Goal: Information Seeking & Learning: Learn about a topic

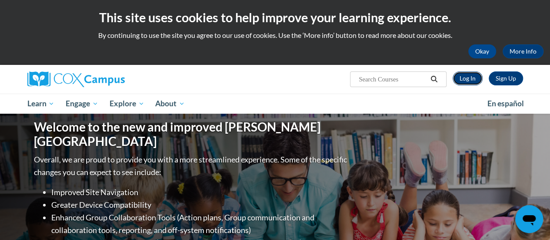
click at [468, 77] on link "Log In" at bounding box center [468, 78] width 30 height 14
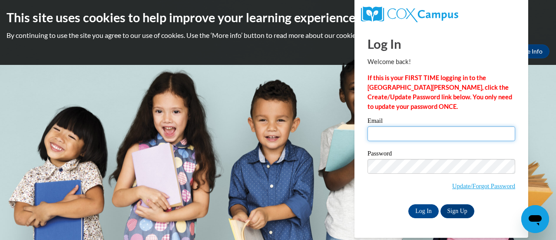
type input "vanessa.graef@rusd.org"
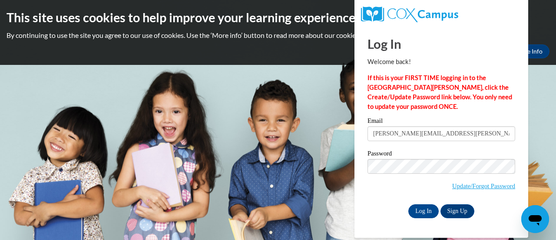
click at [400, 139] on input "vanessa.graef@rusd.org" at bounding box center [442, 133] width 148 height 15
click at [419, 212] on input "Log In" at bounding box center [424, 211] width 30 height 14
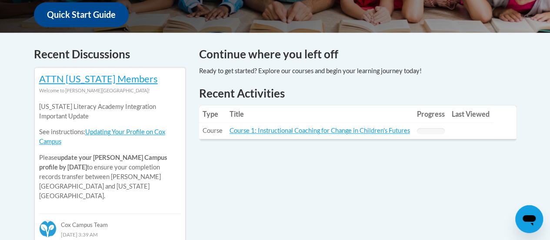
scroll to position [338, 0]
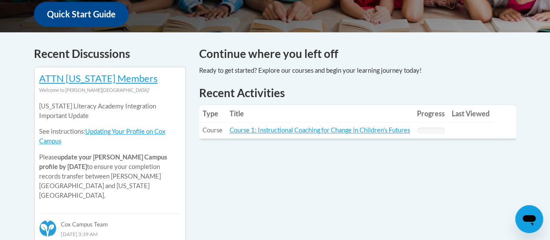
drag, startPoint x: 419, startPoint y: 206, endPoint x: 417, endPoint y: 192, distance: 14.4
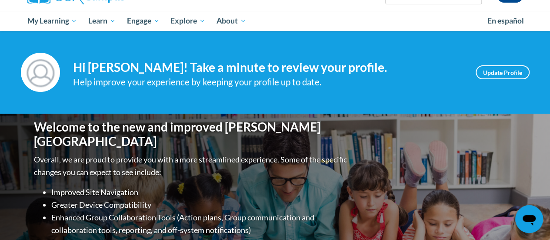
scroll to position [0, 0]
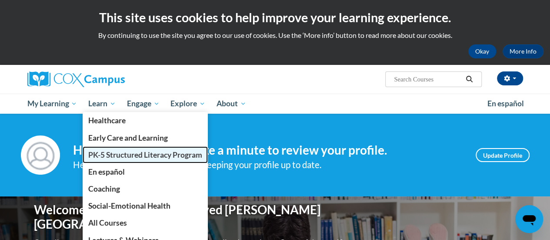
click at [107, 154] on span "PK-5 Structured Literacy Program" at bounding box center [145, 154] width 114 height 9
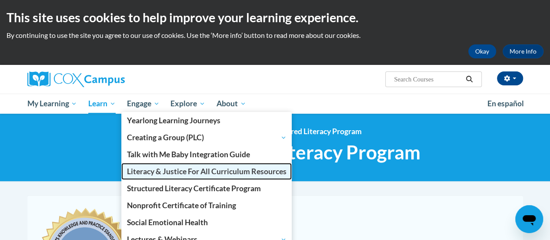
click at [164, 171] on span "Literacy & Justice For All Curriculum Resources" at bounding box center [207, 170] width 160 height 9
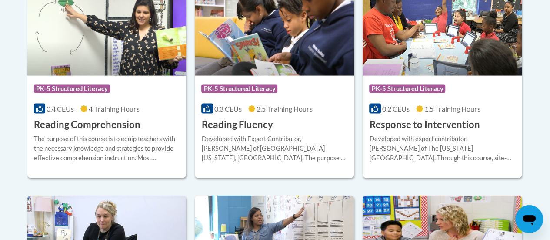
scroll to position [888, 0]
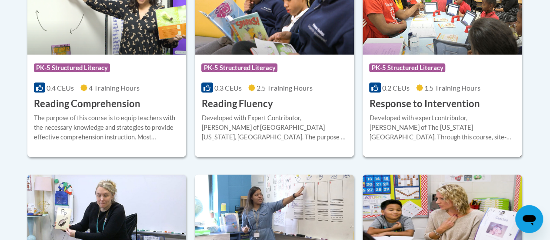
click at [429, 108] on h3 "Response to Intervention" at bounding box center [424, 103] width 110 height 13
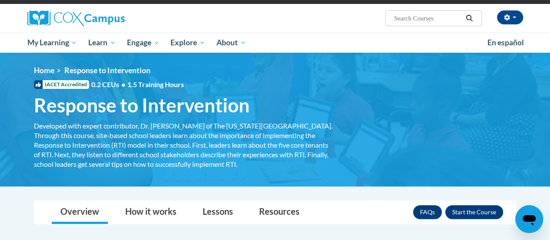
scroll to position [67, 0]
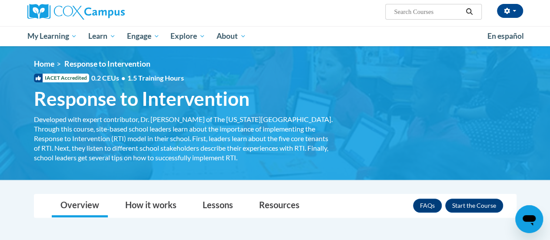
click at [358, 128] on div "<en>My Learning</en><fr>New fr_My Learning</fr><it>New it_My Learning</it><de>N…" at bounding box center [275, 112] width 509 height 107
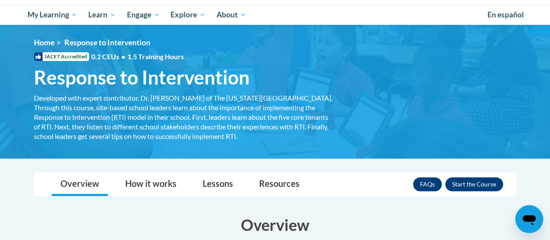
scroll to position [89, 0]
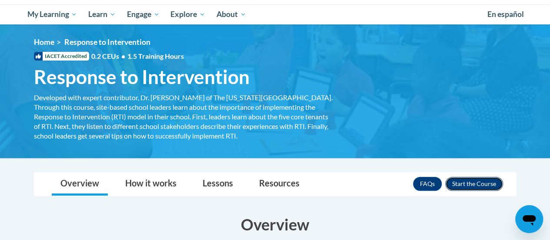
click at [468, 181] on button "Enroll" at bounding box center [474, 183] width 58 height 14
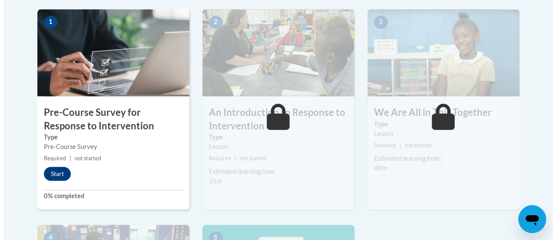
scroll to position [286, 0]
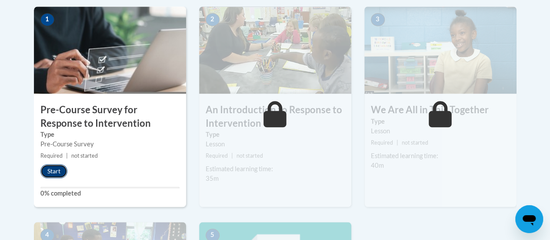
click at [53, 166] on button "Start" at bounding box center [53, 171] width 27 height 14
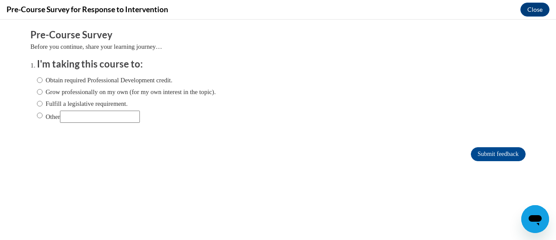
scroll to position [0, 0]
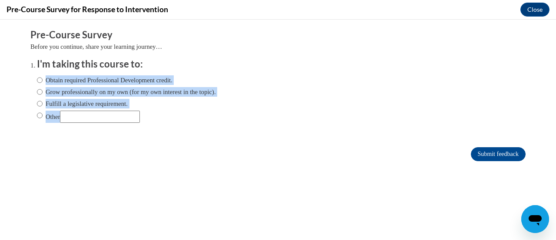
drag, startPoint x: 53, startPoint y: 186, endPoint x: 32, endPoint y: 80, distance: 107.7
click at [32, 80] on form "Pre-Course Survey Before you continue, share your learning journey… I'm taking …" at bounding box center [278, 99] width 496 height 142
click at [37, 80] on input "Obtain required Professional Development credit." at bounding box center [40, 80] width 6 height 10
radio input "true"
click at [489, 152] on input "Submit feedback" at bounding box center [498, 154] width 55 height 14
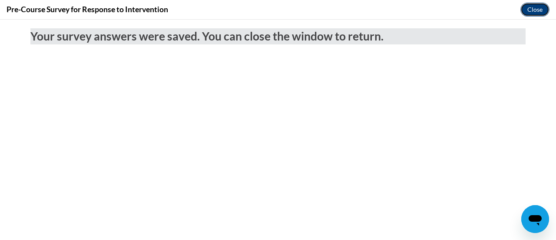
click at [535, 13] on button "Close" at bounding box center [535, 10] width 29 height 14
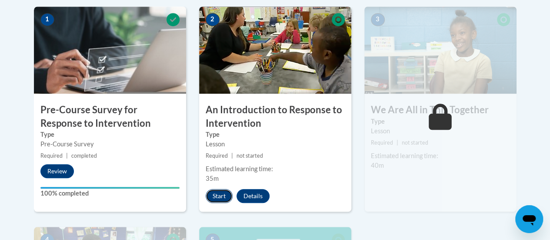
click at [224, 195] on button "Start" at bounding box center [219, 196] width 27 height 14
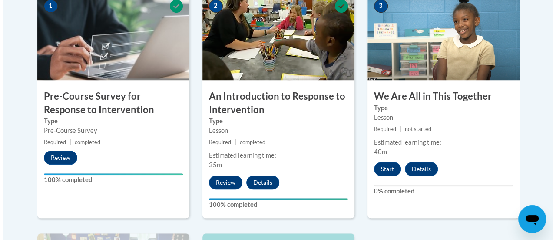
scroll to position [300, 0]
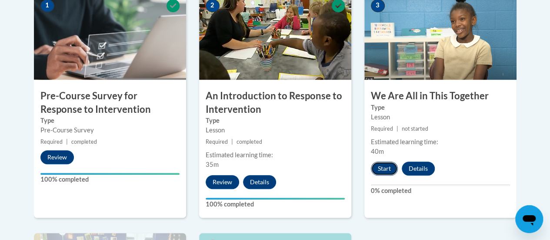
click at [383, 166] on button "Start" at bounding box center [384, 168] width 27 height 14
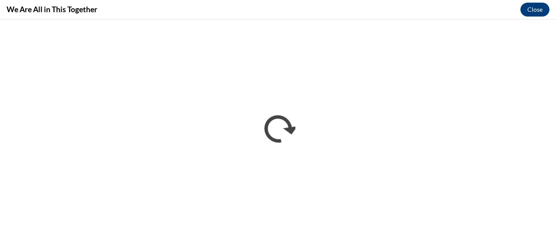
scroll to position [0, 0]
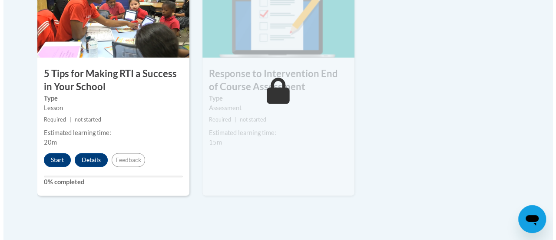
scroll to position [561, 0]
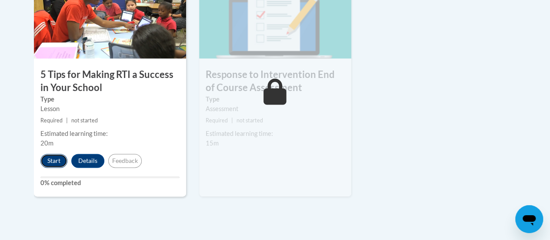
click at [53, 156] on button "Start" at bounding box center [53, 160] width 27 height 14
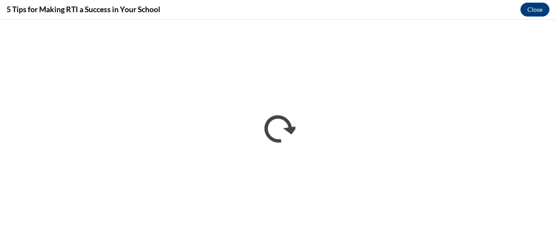
scroll to position [0, 0]
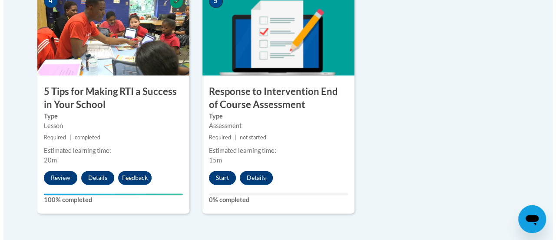
scroll to position [546, 0]
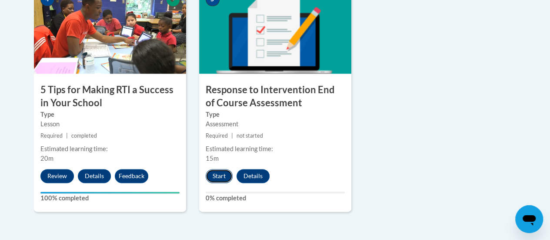
click at [216, 172] on button "Start" at bounding box center [219, 176] width 27 height 14
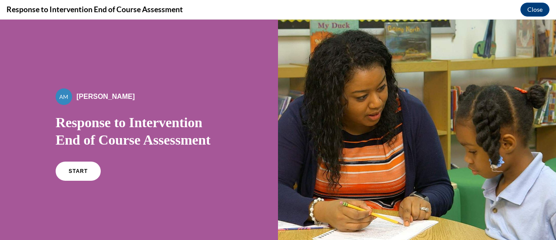
scroll to position [0, 0]
click at [81, 163] on link "START" at bounding box center [77, 171] width 47 height 20
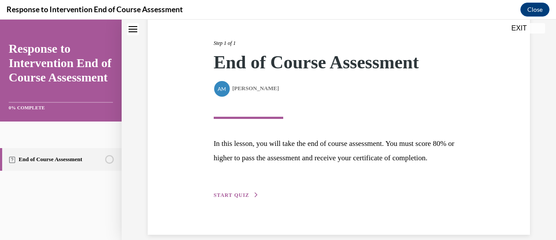
scroll to position [127, 0]
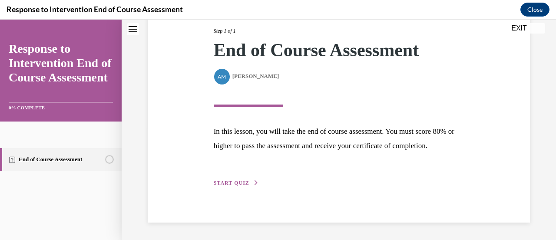
click at [242, 183] on span "START QUIZ" at bounding box center [232, 183] width 36 height 6
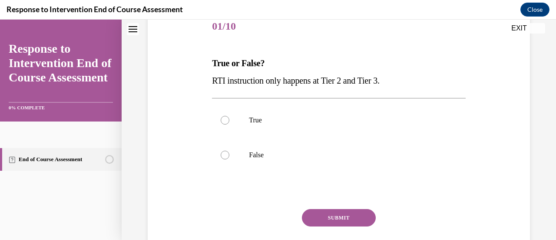
scroll to position [112, 0]
click at [226, 155] on div at bounding box center [225, 154] width 9 height 9
click at [226, 155] on input "False" at bounding box center [225, 154] width 9 height 9
radio input "true"
click at [342, 212] on button "SUBMIT" at bounding box center [339, 216] width 74 height 17
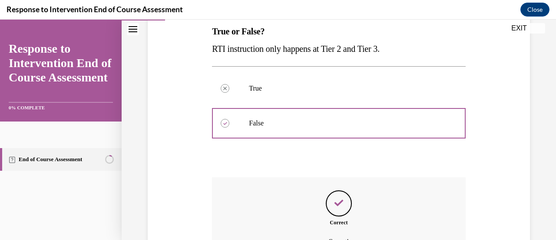
scroll to position [239, 0]
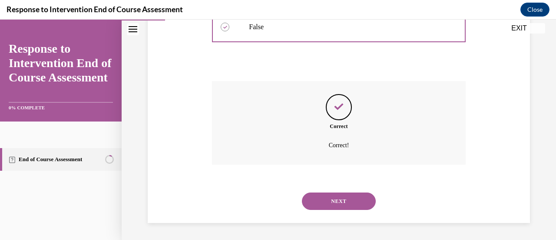
click at [340, 200] on button "NEXT" at bounding box center [339, 200] width 74 height 17
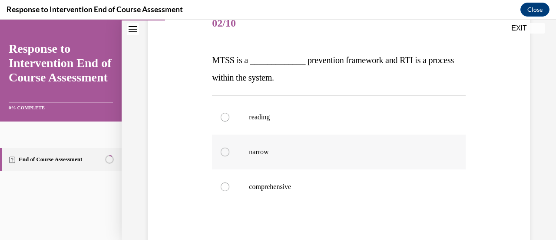
scroll to position [115, 0]
click at [222, 186] on div at bounding box center [225, 186] width 9 height 9
click at [222, 186] on input "comprehensive" at bounding box center [225, 186] width 9 height 9
radio input "true"
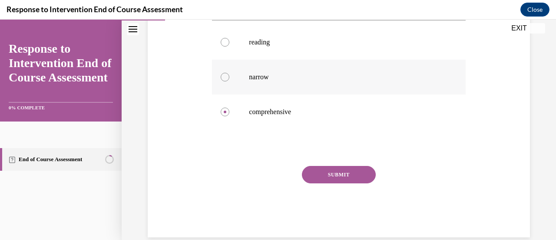
scroll to position [190, 0]
click at [339, 173] on button "SUBMIT" at bounding box center [339, 173] width 74 height 17
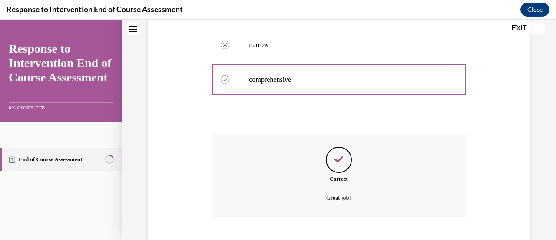
scroll to position [274, 0]
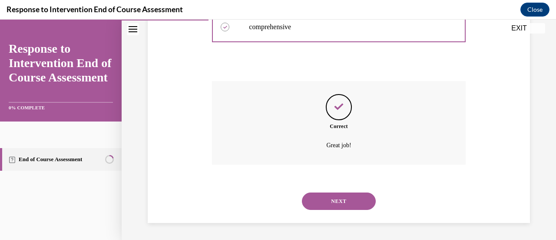
click at [338, 197] on button "NEXT" at bounding box center [339, 200] width 74 height 17
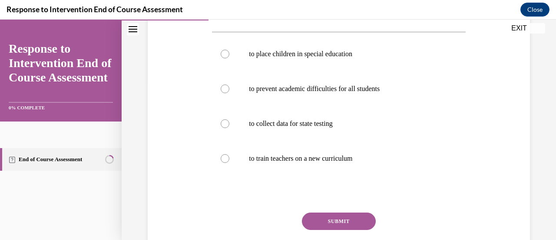
scroll to position [160, 0]
click at [223, 86] on div at bounding box center [225, 88] width 9 height 9
click at [223, 86] on input "to prevent academic difficulties for all students" at bounding box center [225, 88] width 9 height 9
radio input "true"
click at [343, 215] on button "SUBMIT" at bounding box center [339, 220] width 74 height 17
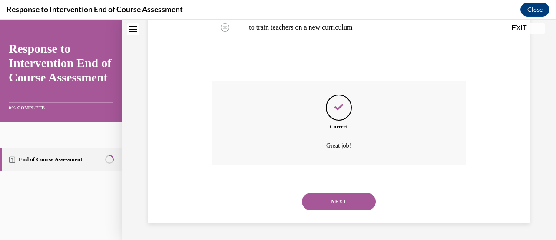
scroll to position [291, 0]
click at [338, 198] on button "NEXT" at bounding box center [339, 200] width 74 height 17
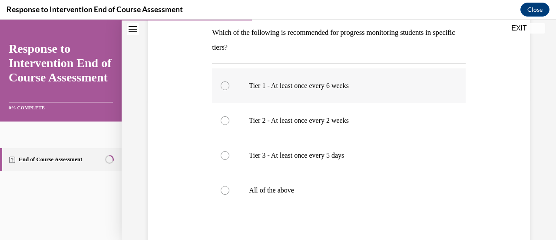
scroll to position [142, 0]
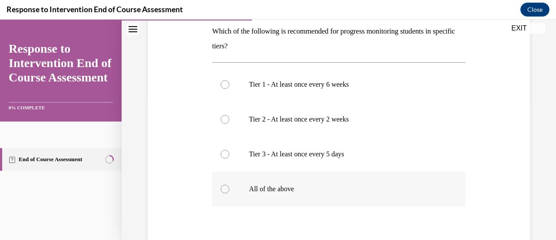
click at [224, 187] on div at bounding box center [225, 188] width 9 height 9
click at [224, 187] on input "All of the above" at bounding box center [225, 188] width 9 height 9
radio input "true"
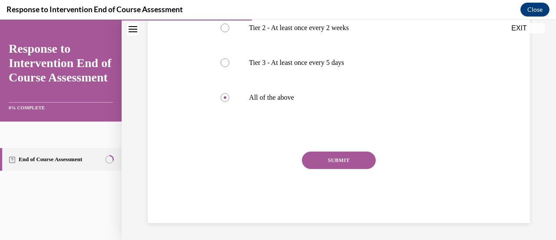
click at [338, 160] on button "SUBMIT" at bounding box center [339, 159] width 74 height 17
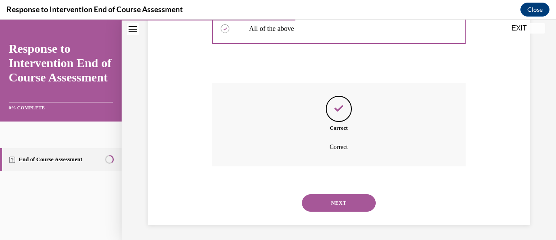
scroll to position [303, 0]
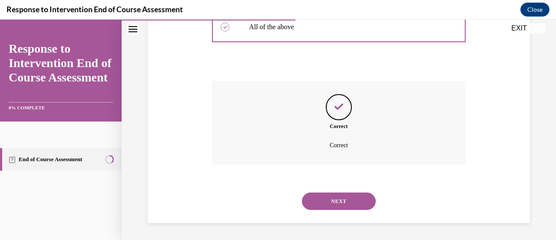
click at [339, 201] on button "NEXT" at bounding box center [339, 200] width 74 height 17
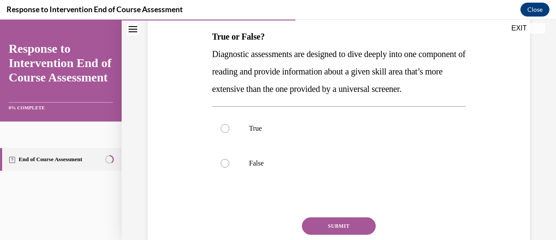
scroll to position [137, 0]
click at [463, 83] on div "Question 05/10 True or False? Diagnostic assessments are designed to dive deepl…" at bounding box center [339, 122] width 387 height 331
click at [223, 133] on div at bounding box center [225, 128] width 9 height 9
click at [223, 133] on input "True" at bounding box center [225, 128] width 9 height 9
radio input "true"
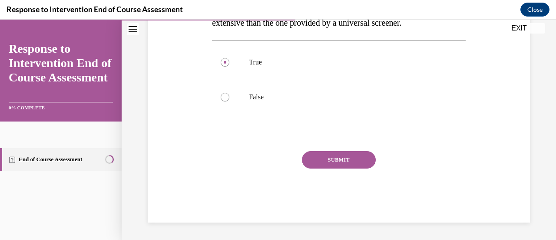
click at [327, 168] on button "SUBMIT" at bounding box center [339, 159] width 74 height 17
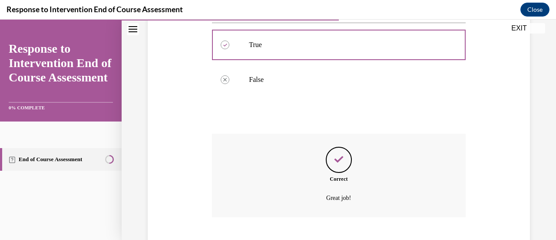
scroll to position [291, 0]
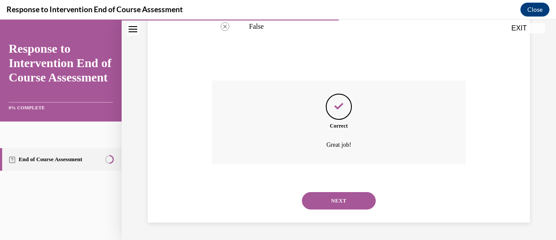
click at [331, 200] on button "NEXT" at bounding box center [339, 200] width 74 height 17
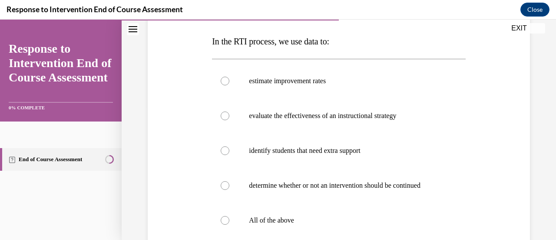
scroll to position [146, 0]
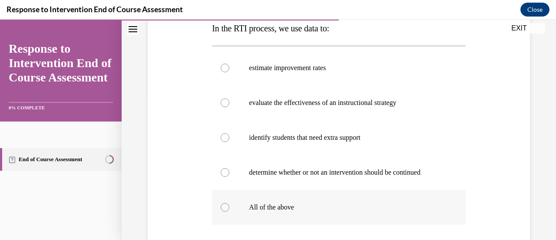
click at [227, 204] on div at bounding box center [225, 207] width 9 height 9
click at [227, 204] on input "All of the above" at bounding box center [225, 207] width 9 height 9
radio input "true"
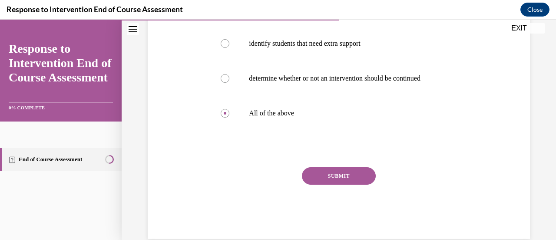
click at [343, 174] on button "SUBMIT" at bounding box center [339, 175] width 74 height 17
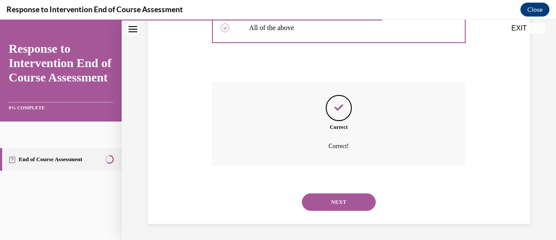
scroll to position [326, 0]
click at [342, 199] on button "NEXT" at bounding box center [339, 200] width 74 height 17
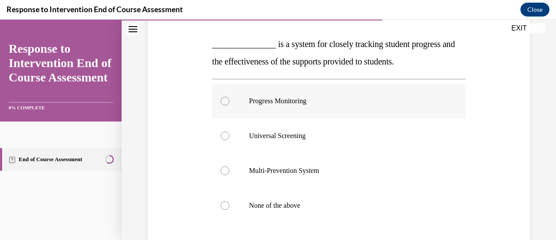
scroll to position [131, 0]
click at [226, 100] on div at bounding box center [225, 100] width 9 height 9
click at [226, 100] on input "Progress Monitoring" at bounding box center [225, 100] width 9 height 9
radio input "true"
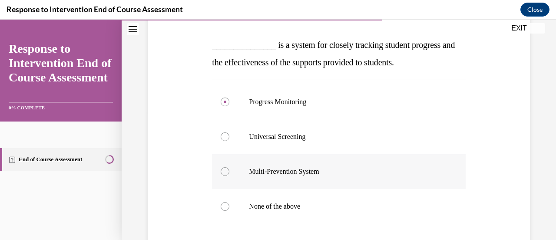
scroll to position [164, 0]
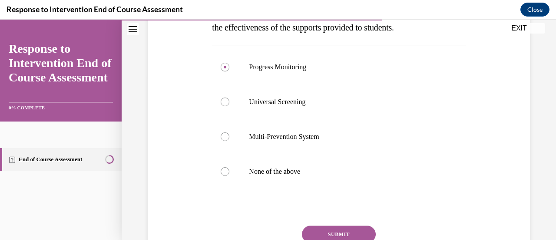
click at [352, 229] on button "SUBMIT" at bounding box center [339, 233] width 74 height 17
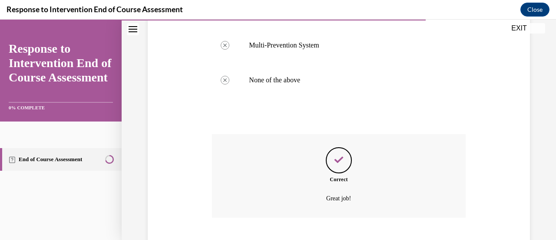
scroll to position [309, 0]
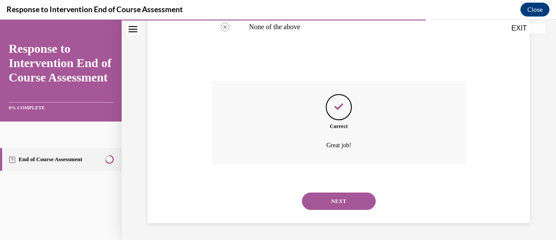
click at [339, 197] on button "NEXT" at bounding box center [339, 200] width 74 height 17
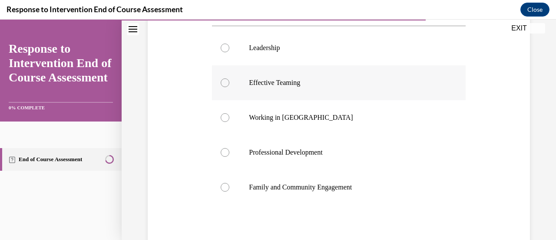
scroll to position [166, 0]
click at [225, 119] on div at bounding box center [225, 117] width 9 height 9
click at [225, 119] on input "Working in Silos" at bounding box center [225, 117] width 9 height 9
radio input "true"
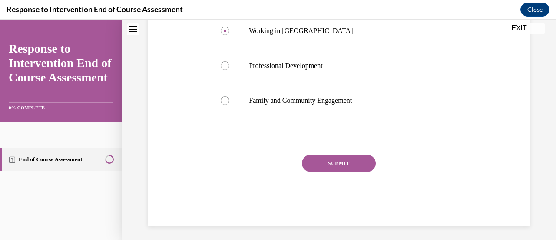
click at [328, 161] on button "SUBMIT" at bounding box center [339, 162] width 74 height 17
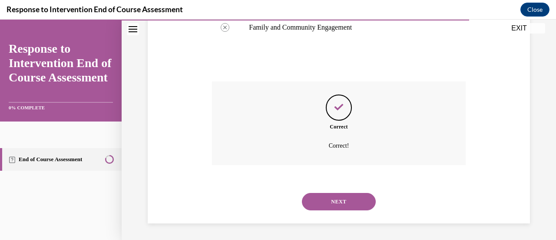
scroll to position [326, 0]
click at [330, 196] on button "NEXT" at bounding box center [339, 200] width 74 height 17
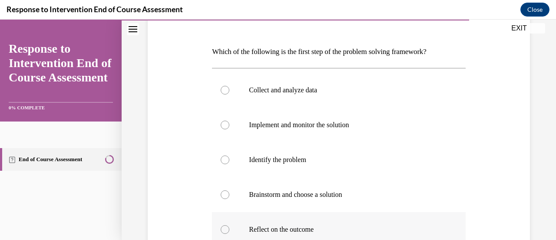
scroll to position [131, 0]
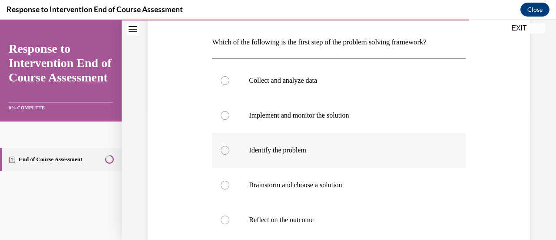
click at [223, 153] on div at bounding box center [225, 150] width 9 height 9
click at [223, 153] on input "Identify the problem" at bounding box center [225, 150] width 9 height 9
radio input "true"
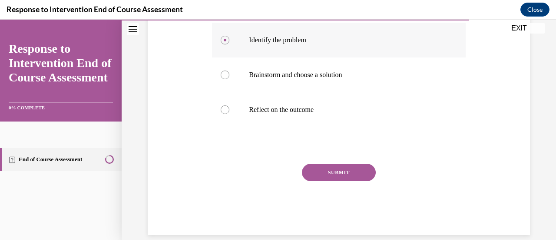
scroll to position [241, 0]
click at [343, 171] on button "SUBMIT" at bounding box center [339, 171] width 74 height 17
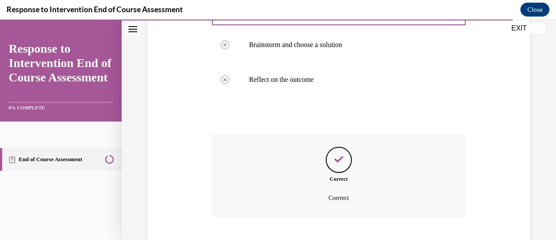
scroll to position [323, 0]
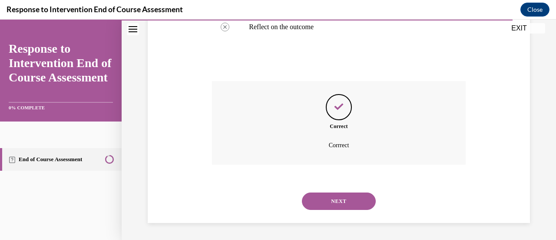
click at [333, 200] on button "NEXT" at bounding box center [339, 200] width 74 height 17
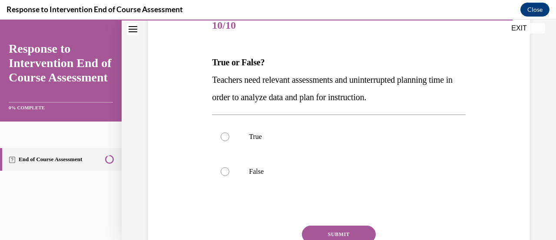
scroll to position [118, 0]
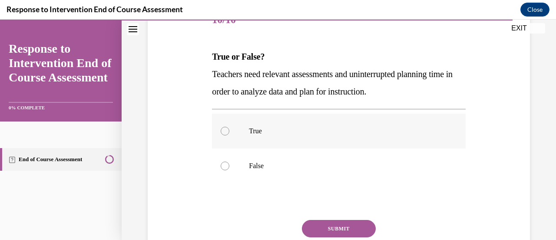
click at [223, 131] on div at bounding box center [225, 130] width 9 height 9
click at [223, 131] on input "True" at bounding box center [225, 130] width 9 height 9
radio input "true"
click at [336, 225] on button "SUBMIT" at bounding box center [339, 228] width 74 height 17
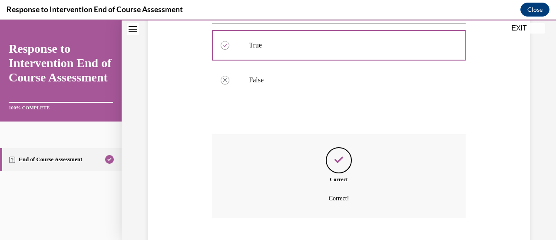
scroll to position [256, 0]
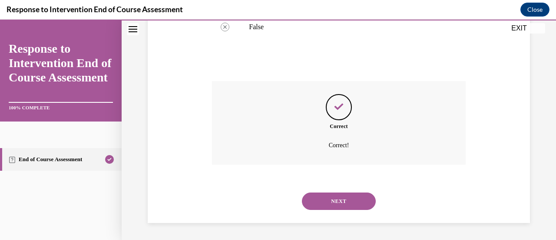
click at [338, 199] on button "NEXT" at bounding box center [339, 200] width 74 height 17
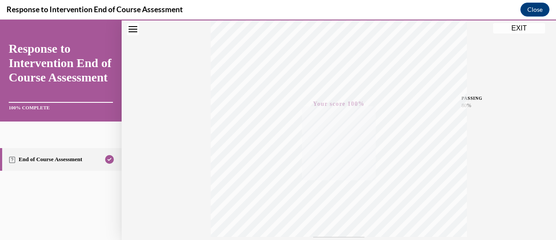
scroll to position [225, 0]
click at [525, 26] on button "EXIT" at bounding box center [519, 28] width 52 height 10
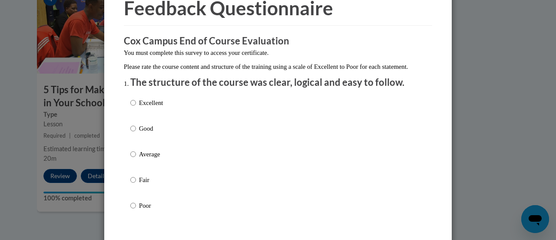
scroll to position [66, 0]
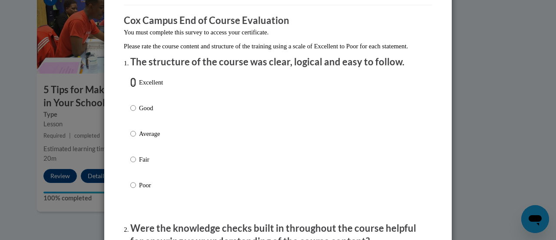
click at [130, 87] on input "Excellent" at bounding box center [133, 82] width 6 height 10
radio input "true"
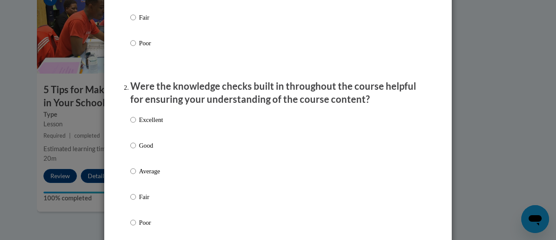
scroll to position [246, 0]
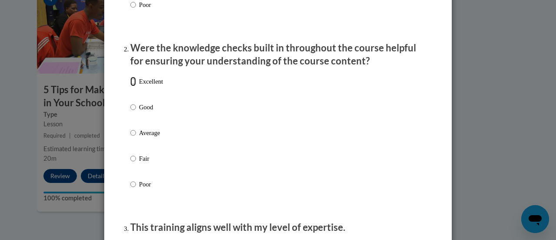
click at [131, 86] on input "Excellent" at bounding box center [133, 82] width 6 height 10
radio input "true"
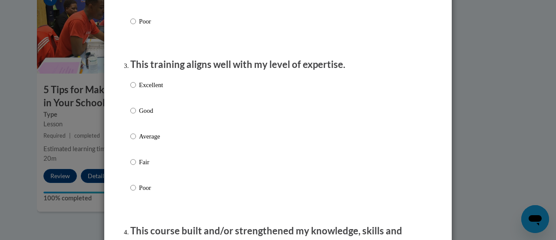
scroll to position [409, 0]
click at [131, 89] on input "Excellent" at bounding box center [133, 85] width 6 height 10
radio input "true"
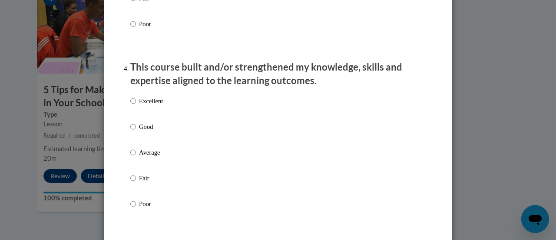
scroll to position [572, 0]
click at [130, 105] on input "Excellent" at bounding box center [133, 101] width 6 height 10
radio input "true"
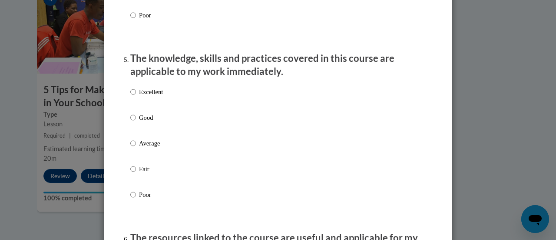
scroll to position [765, 0]
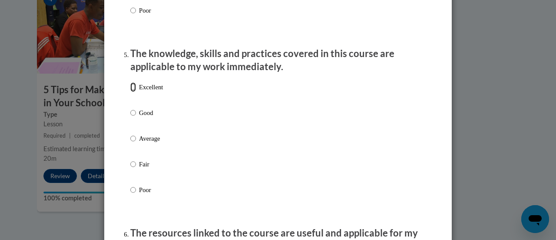
click at [130, 92] on input "Excellent" at bounding box center [133, 87] width 6 height 10
radio input "true"
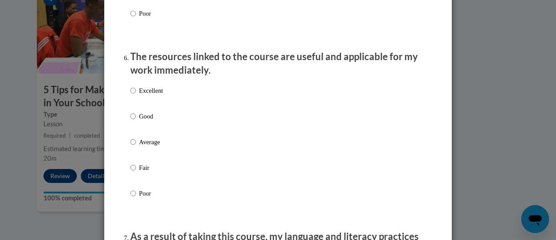
scroll to position [942, 0]
click at [131, 95] on input "Excellent" at bounding box center [133, 90] width 6 height 10
radio input "true"
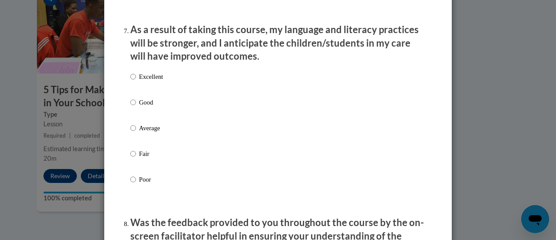
scroll to position [1148, 0]
click at [130, 81] on input "Excellent" at bounding box center [133, 76] width 6 height 10
radio input "true"
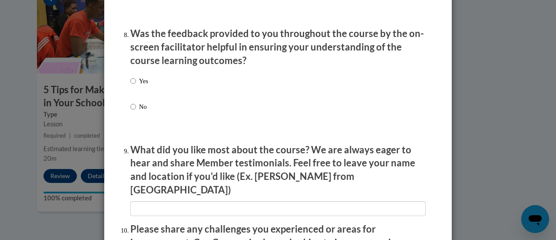
scroll to position [1337, 0]
click at [130, 85] on input "Yes" at bounding box center [133, 81] width 6 height 10
radio input "true"
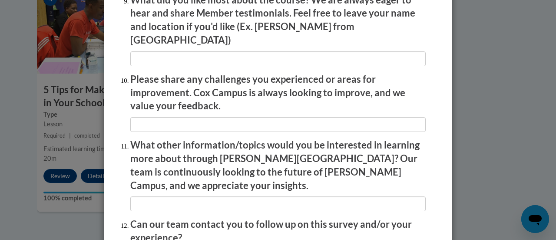
scroll to position [1568, 0]
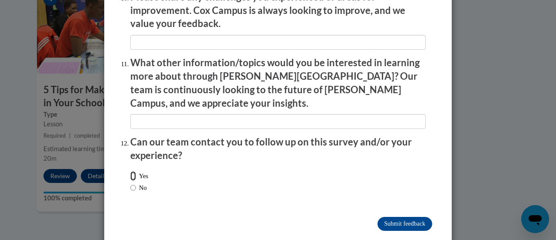
click at [130, 171] on input "Yes" at bounding box center [133, 176] width 6 height 10
radio input "true"
click at [130, 183] on input "No" at bounding box center [133, 188] width 6 height 10
radio input "true"
click at [410, 216] on input "Submit feedback" at bounding box center [405, 223] width 55 height 14
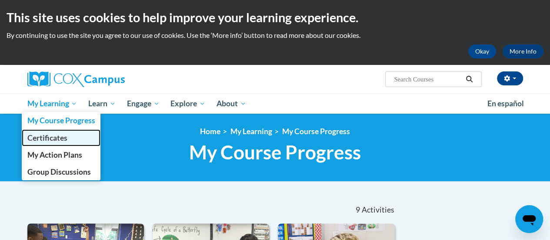
click at [60, 140] on span "Certificates" at bounding box center [47, 137] width 40 height 9
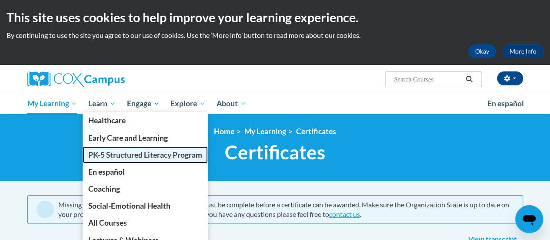
click at [113, 150] on span "PK-5 Structured Literacy Program" at bounding box center [145, 154] width 114 height 9
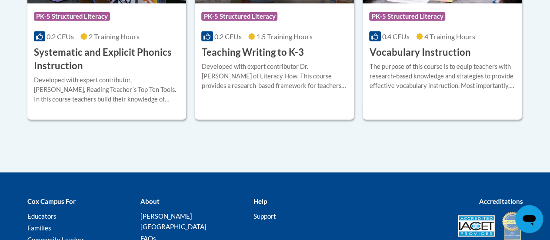
scroll to position [1148, 0]
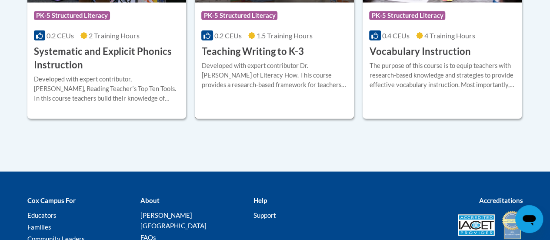
click at [276, 59] on div "More Info Enroll Developed with expert contributor Dr. [PERSON_NAME] of Literac…" at bounding box center [274, 80] width 159 height 44
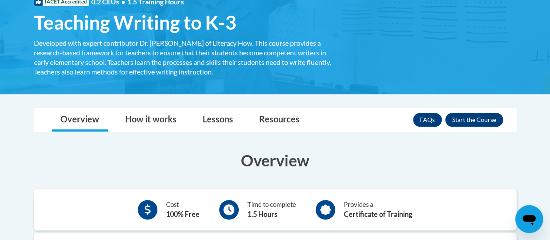
scroll to position [144, 0]
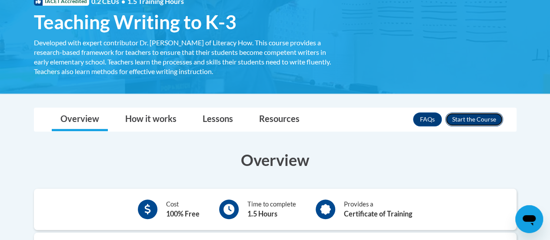
click at [479, 120] on button "Enroll" at bounding box center [474, 119] width 58 height 14
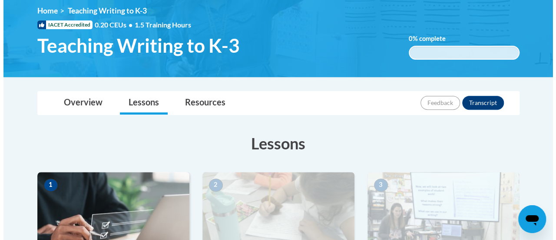
scroll to position [256, 0]
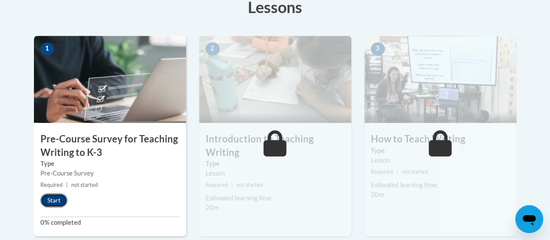
click at [49, 196] on button "Start" at bounding box center [53, 200] width 27 height 14
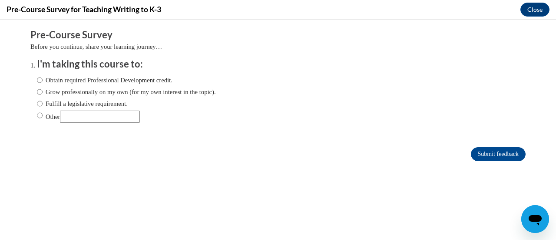
scroll to position [0, 0]
click at [37, 80] on input "Obtain required Professional Development credit." at bounding box center [40, 80] width 6 height 10
radio input "true"
click at [498, 154] on input "Submit feedback" at bounding box center [498, 154] width 55 height 14
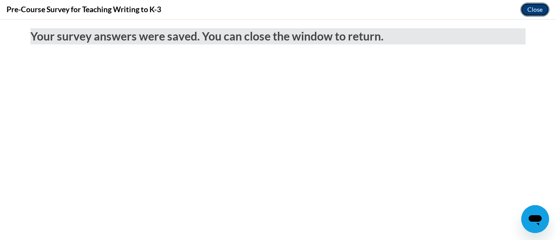
click at [529, 16] on button "Close" at bounding box center [535, 10] width 29 height 14
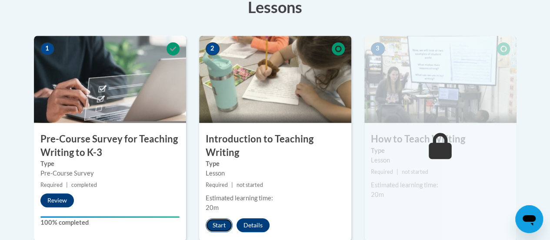
click at [218, 220] on button "Start" at bounding box center [219, 225] width 27 height 14
